Goal: Task Accomplishment & Management: Use online tool/utility

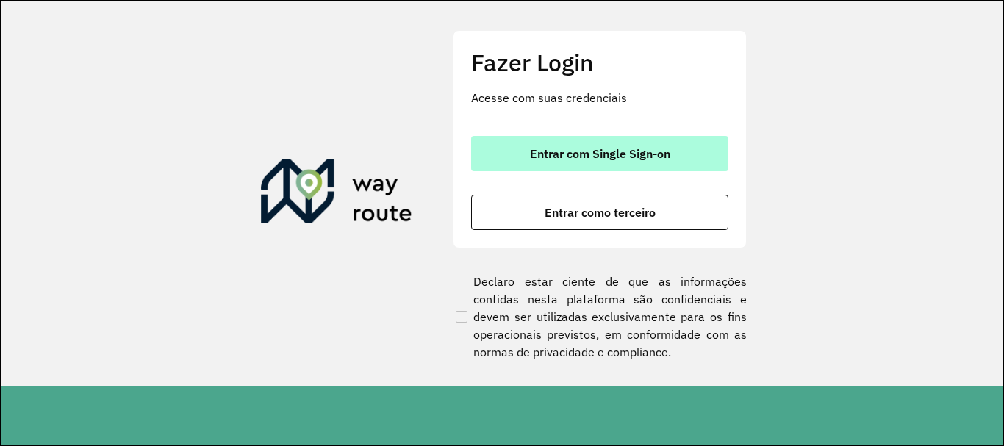
click at [538, 142] on button "Entrar com Single Sign-on" at bounding box center [599, 153] width 257 height 35
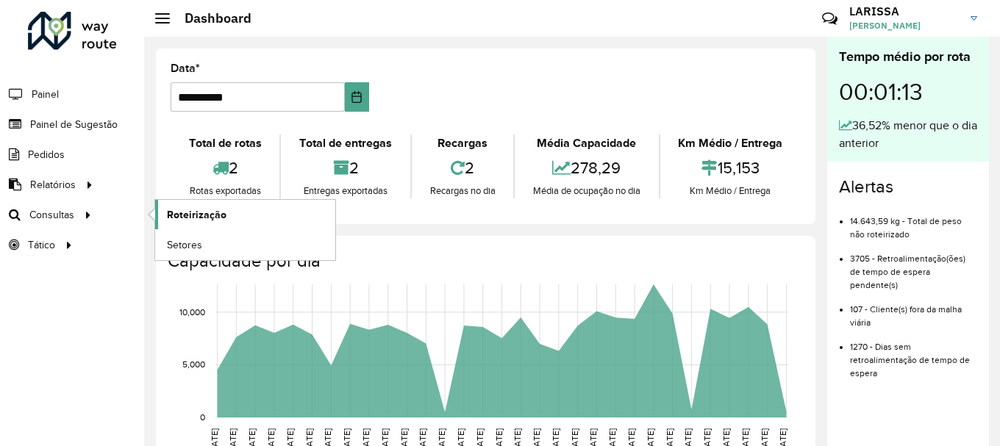
click at [210, 214] on span "Roteirização" at bounding box center [197, 214] width 60 height 15
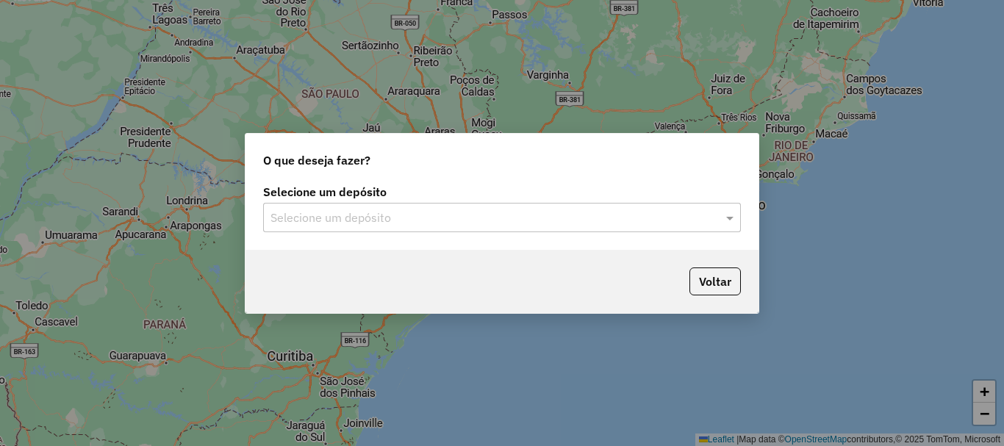
click at [508, 224] on input "text" at bounding box center [488, 218] width 434 height 18
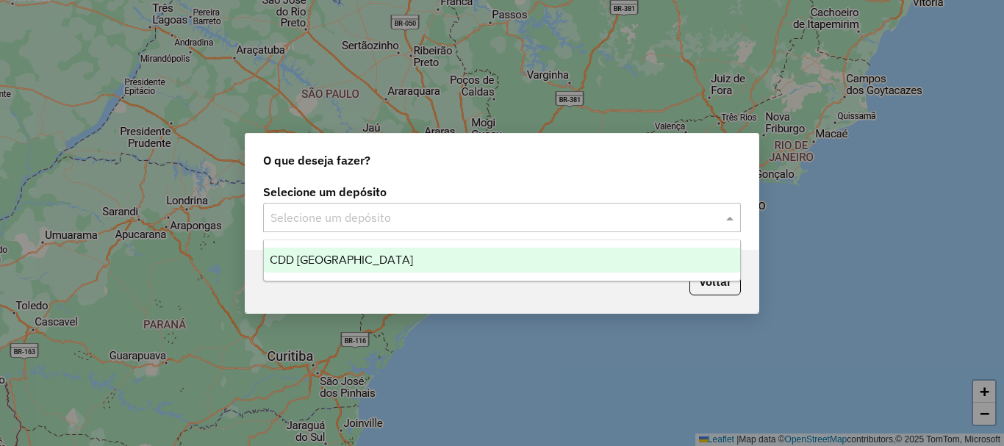
click at [435, 249] on div "CDD Praia Grande" at bounding box center [502, 260] width 476 height 25
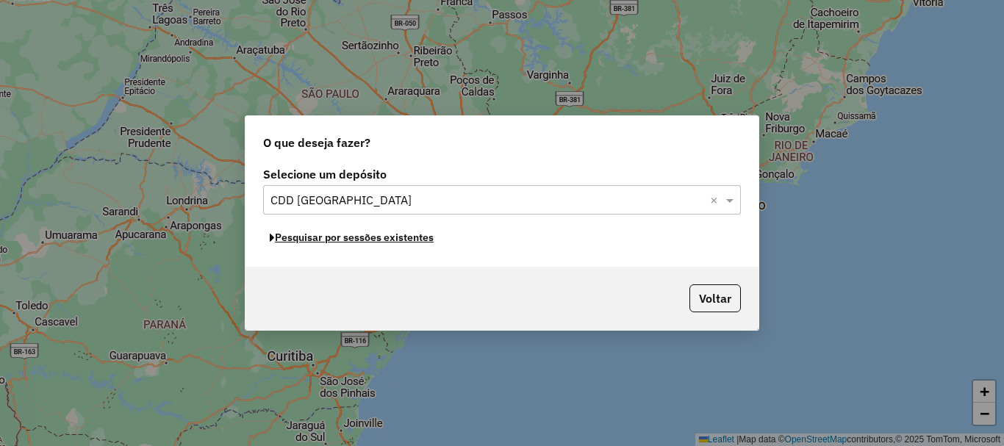
click at [390, 240] on button "Pesquisar por sessões existentes" at bounding box center [351, 237] width 177 height 23
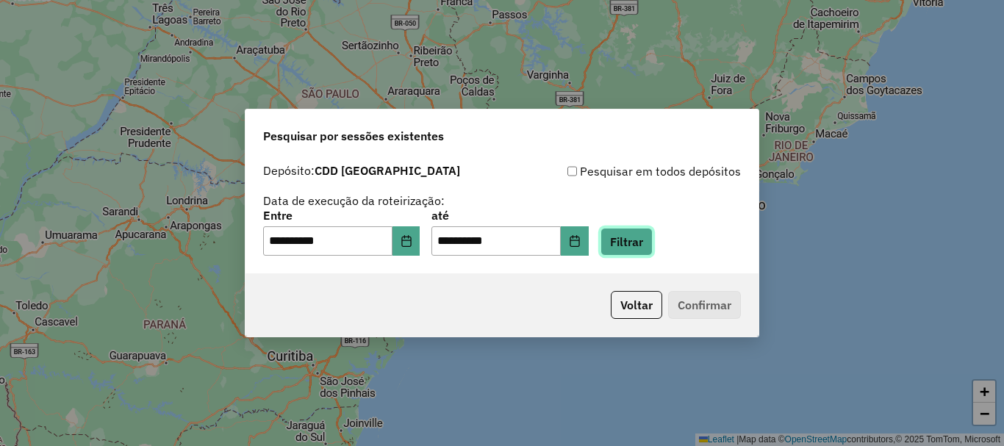
click at [640, 240] on button "Filtrar" at bounding box center [627, 242] width 52 height 28
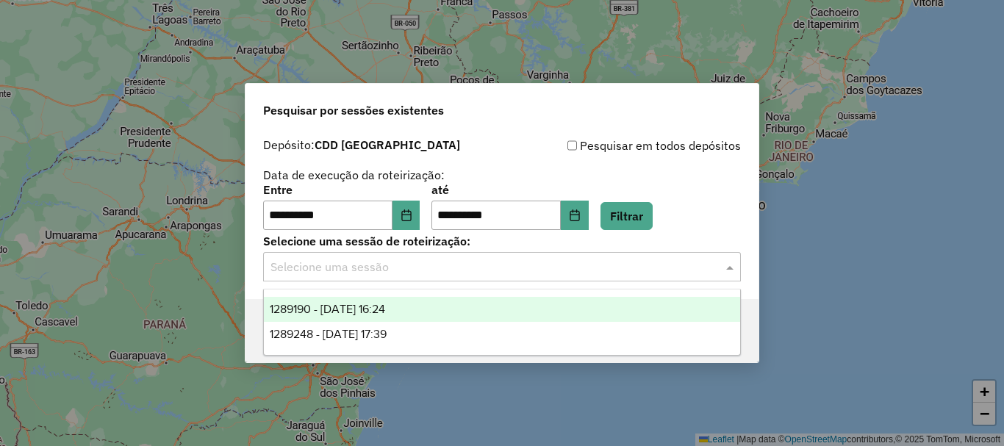
click at [462, 259] on input "text" at bounding box center [488, 268] width 434 height 18
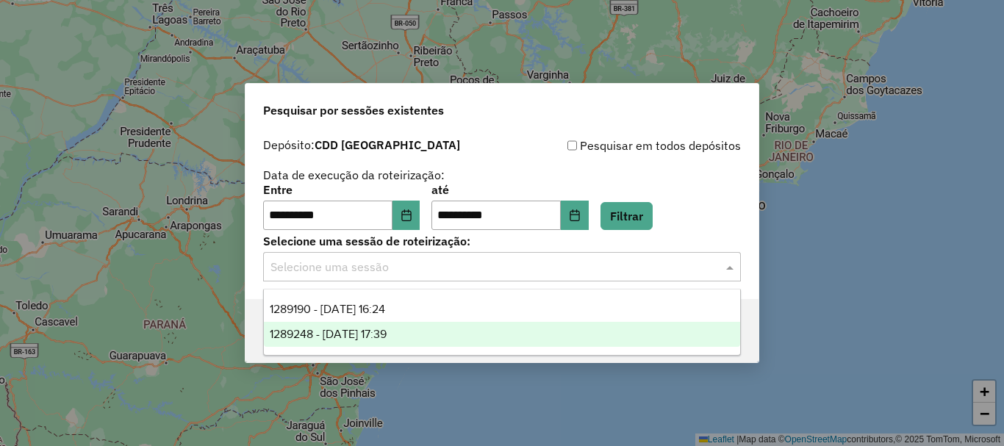
click at [361, 337] on span "1289248 - 06/10/2025 17:39" at bounding box center [328, 334] width 117 height 12
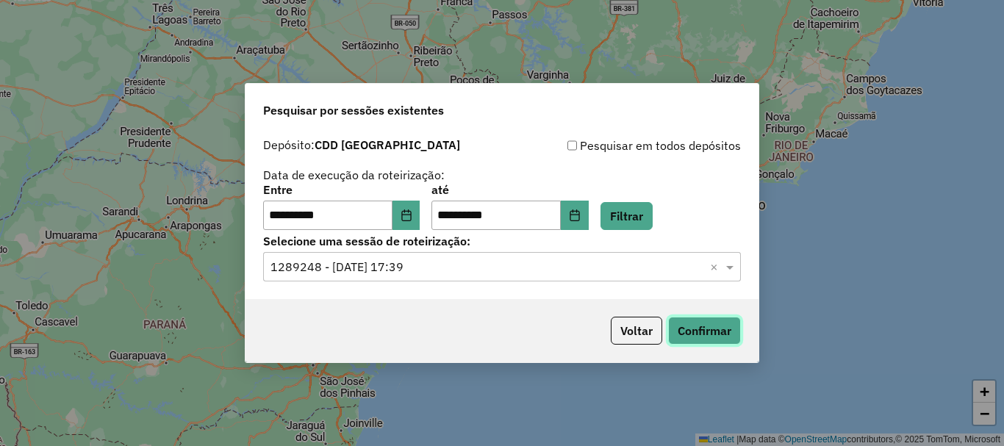
click at [712, 330] on button "Confirmar" at bounding box center [704, 331] width 73 height 28
click at [526, 251] on div "Selecione uma sessão de roteirização: Selecione uma sessão × 1289248 - 06/10/20…" at bounding box center [502, 259] width 478 height 46
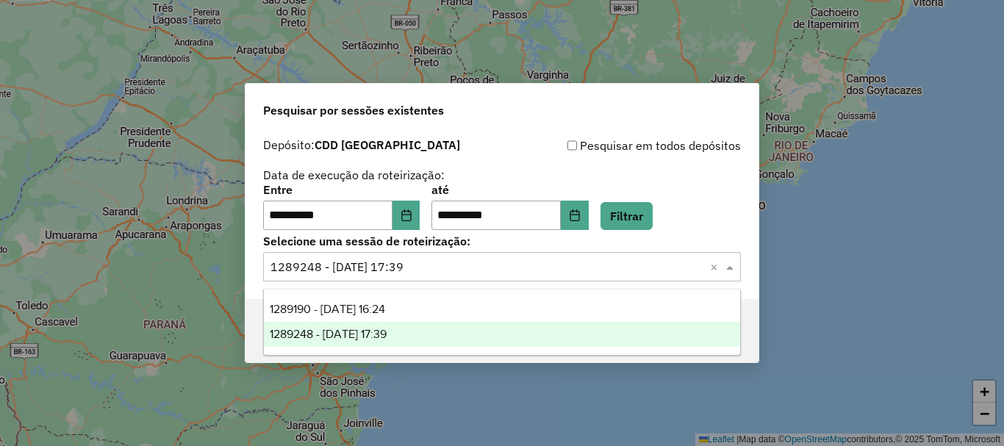
click at [517, 267] on input "text" at bounding box center [488, 268] width 434 height 18
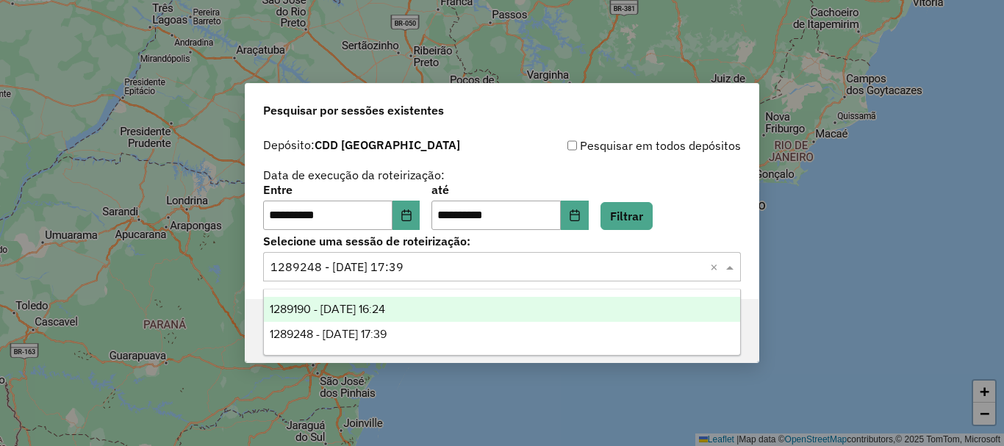
click at [468, 309] on div "1289190 - 06/10/2025 16:24" at bounding box center [502, 309] width 476 height 25
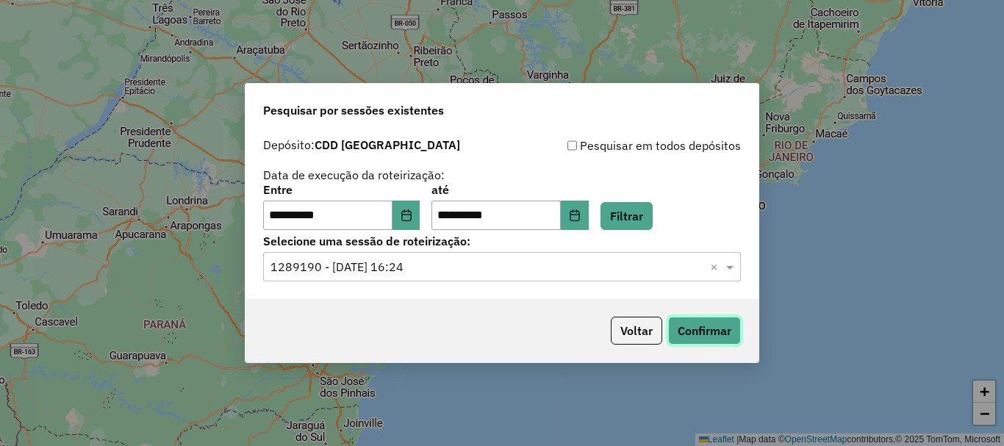
click at [731, 331] on button "Confirmar" at bounding box center [704, 331] width 73 height 28
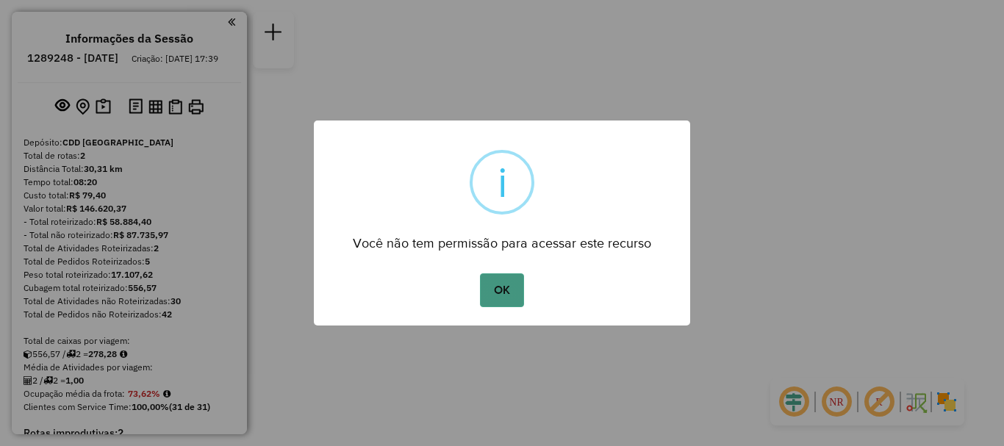
click at [493, 288] on button "OK" at bounding box center [501, 290] width 43 height 34
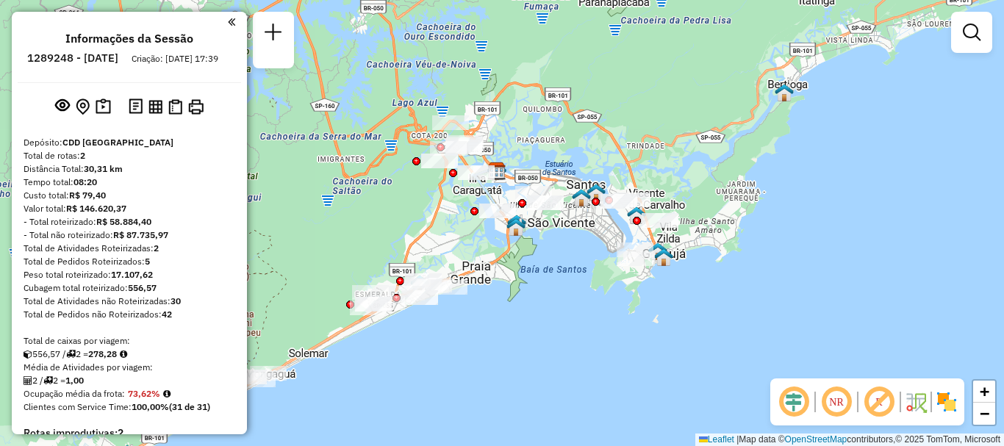
click at [831, 399] on em at bounding box center [836, 401] width 35 height 35
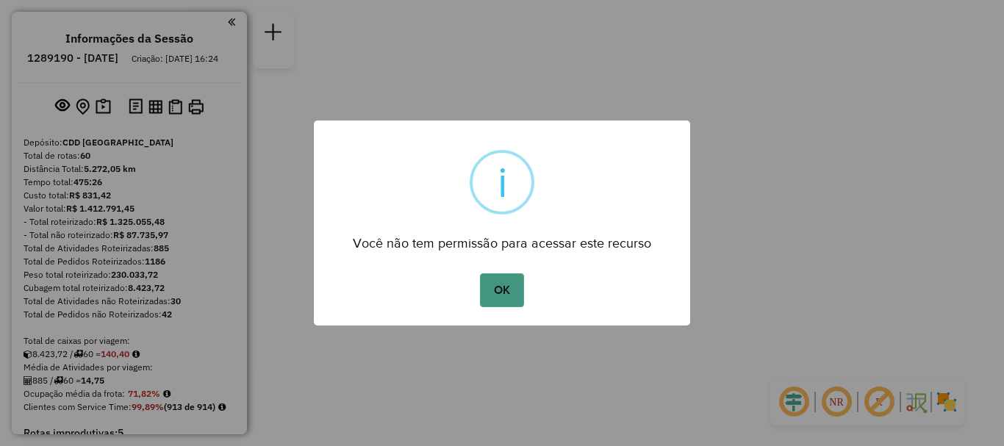
click at [505, 290] on button "OK" at bounding box center [501, 290] width 43 height 34
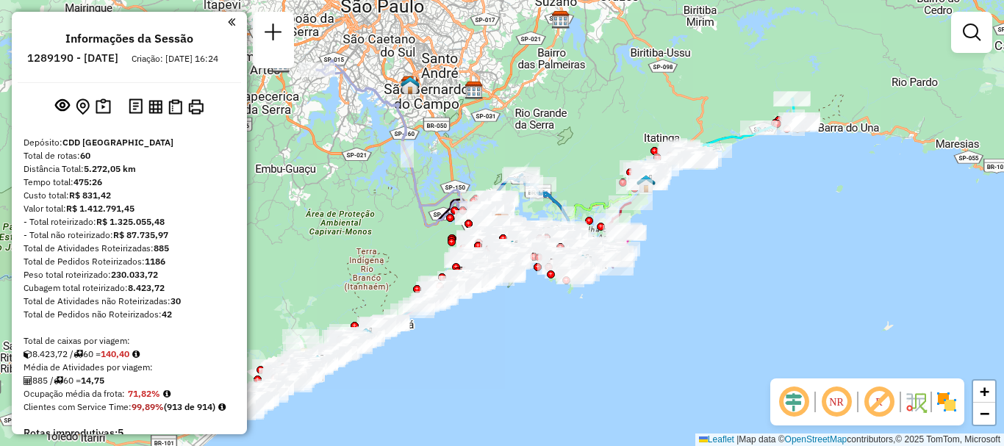
click at [839, 404] on em at bounding box center [836, 401] width 35 height 35
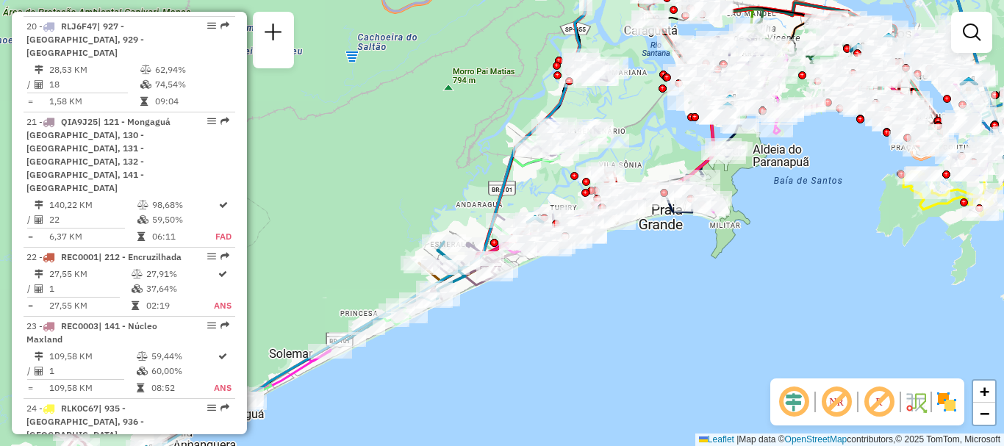
scroll to position [2426, 0]
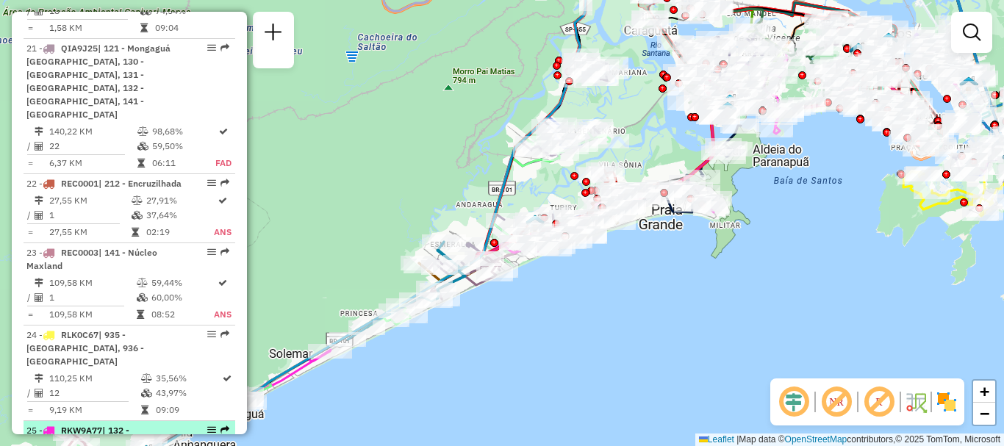
click at [129, 424] on div "25 - RKW9A77 | 132 - [GEOGRAPHIC_DATA]" at bounding box center [104, 437] width 156 height 26
select select "**********"
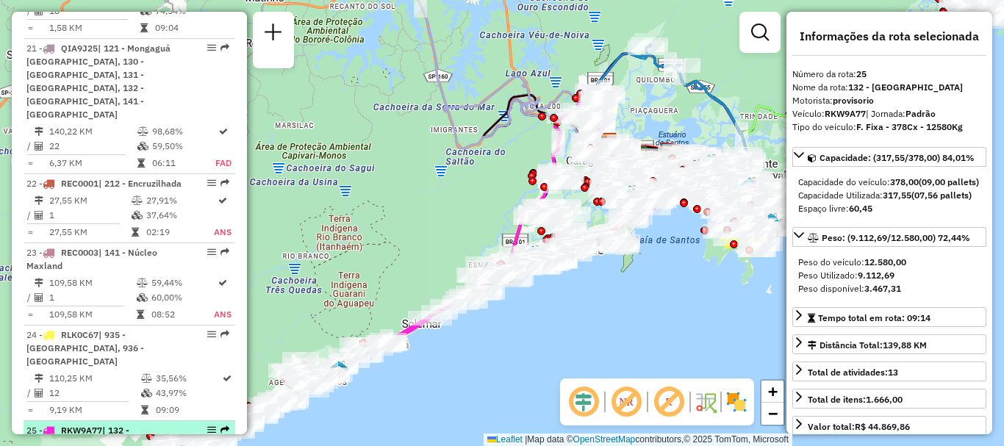
drag, startPoint x: 128, startPoint y: 309, endPoint x: 115, endPoint y: 323, distance: 18.2
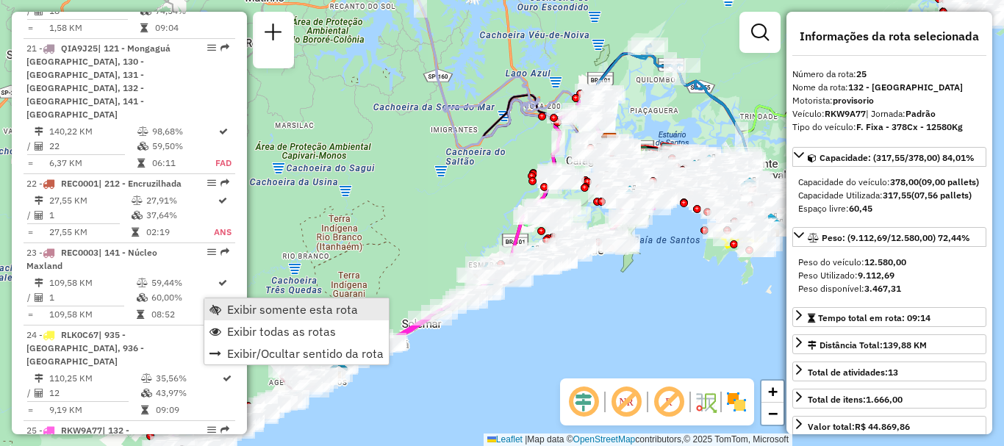
click at [227, 301] on link "Exibir somente esta rota" at bounding box center [296, 309] width 185 height 22
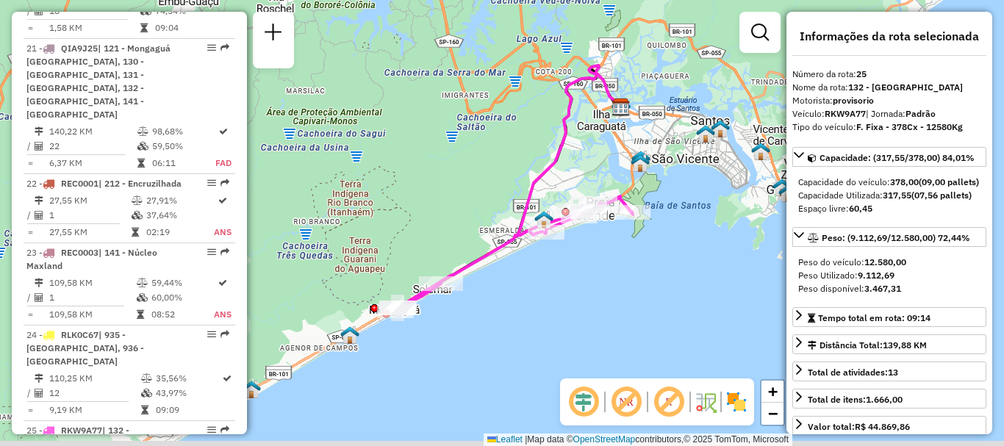
drag, startPoint x: 627, startPoint y: 295, endPoint x: 638, endPoint y: 261, distance: 36.3
click at [638, 261] on div "Janela de atendimento Grade de atendimento Capacidade Transportadoras Veículos …" at bounding box center [502, 223] width 1004 height 446
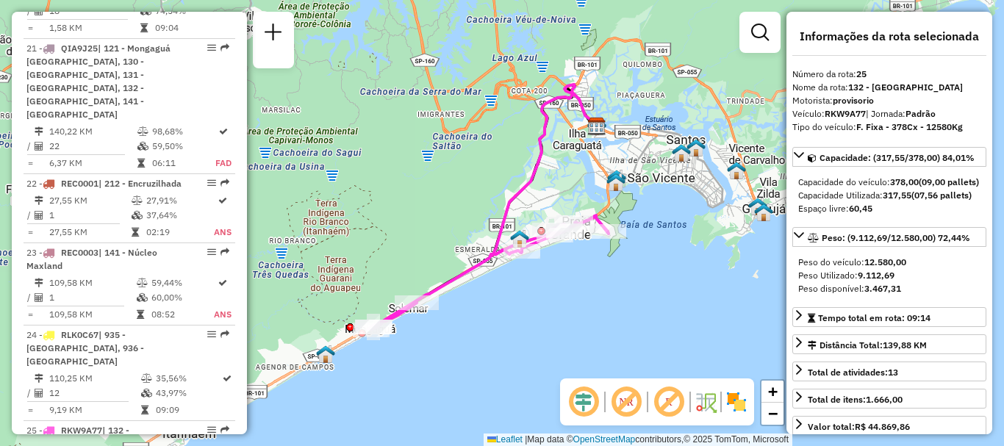
drag, startPoint x: 638, startPoint y: 261, endPoint x: 614, endPoint y: 280, distance: 30.9
click at [614, 280] on div "Janela de atendimento Grade de atendimento Capacidade Transportadoras Veículos …" at bounding box center [502, 223] width 1004 height 446
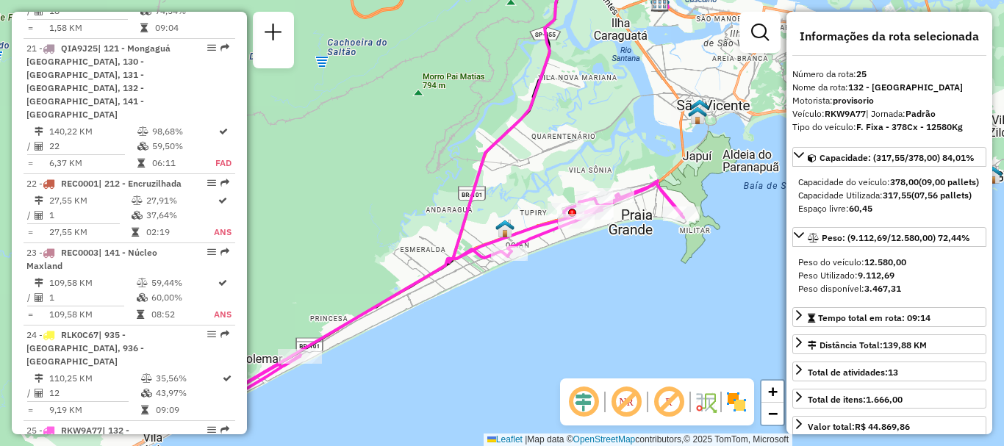
drag, startPoint x: 615, startPoint y: 279, endPoint x: 712, endPoint y: 305, distance: 99.9
click at [709, 306] on div "Janela de atendimento Grade de atendimento Capacidade Transportadoras Veículos …" at bounding box center [502, 223] width 1004 height 446
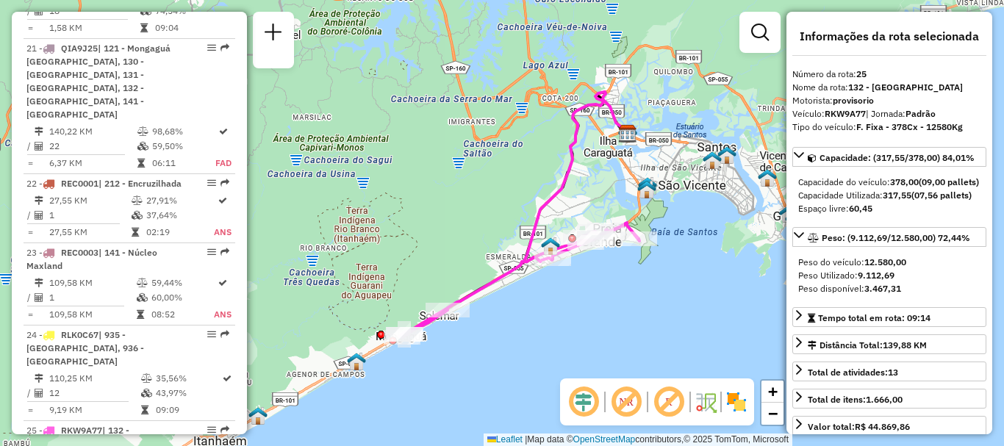
drag, startPoint x: 706, startPoint y: 287, endPoint x: 645, endPoint y: 268, distance: 64.9
click at [645, 268] on div "Janela de atendimento Grade de atendimento Capacidade Transportadoras Veículos …" at bounding box center [502, 223] width 1004 height 446
